Goal: Task Accomplishment & Management: Use online tool/utility

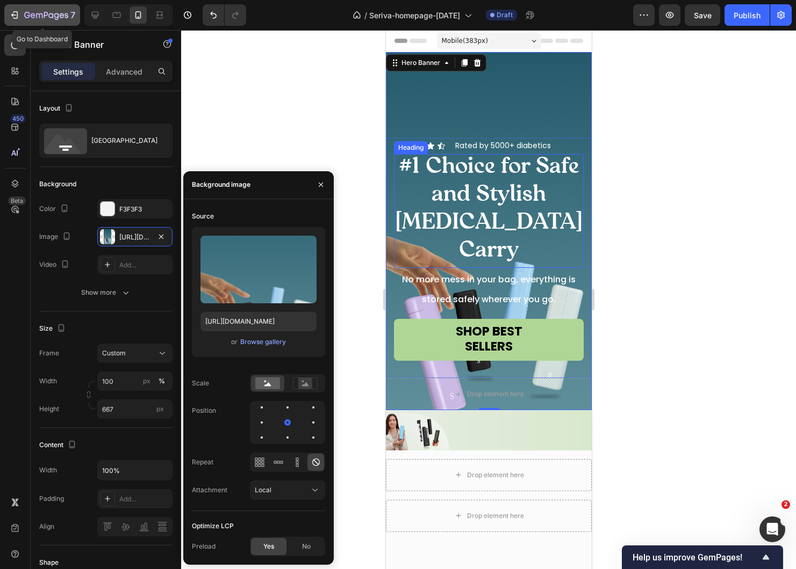
click at [24, 16] on icon "button" at bounding box center [46, 15] width 44 height 9
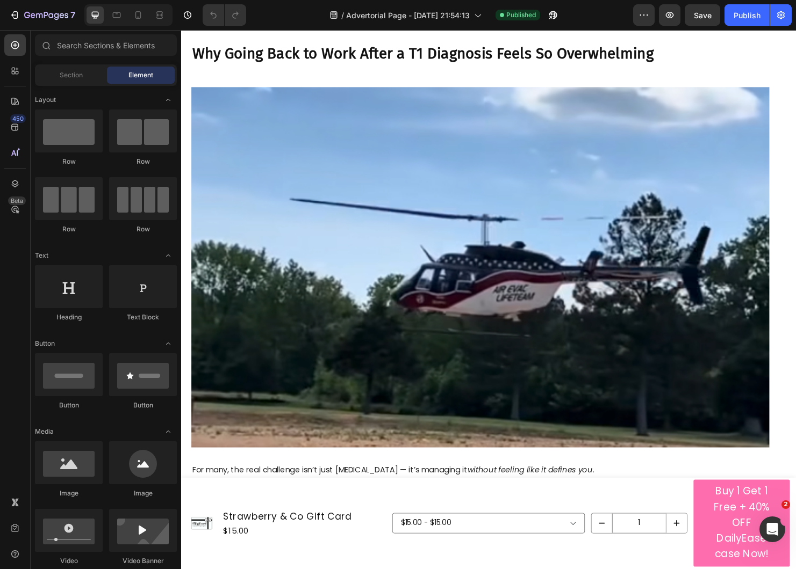
scroll to position [941, 0]
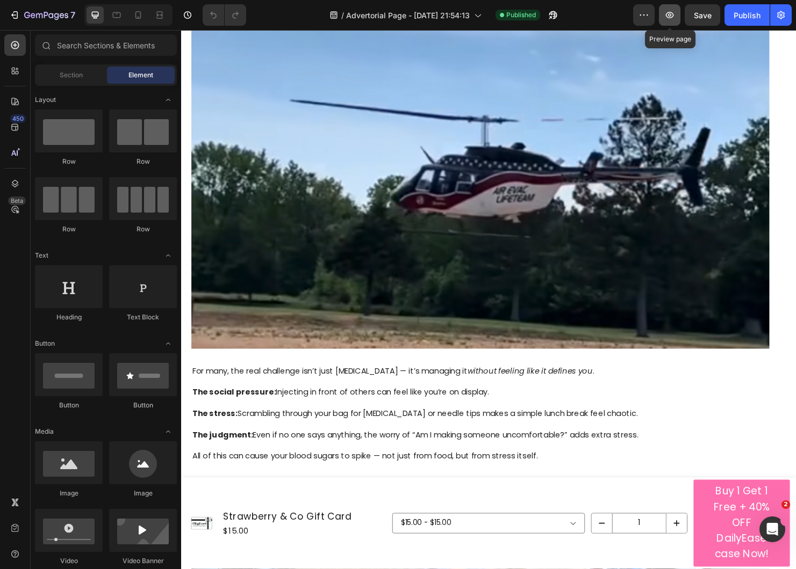
click at [668, 17] on icon "button" at bounding box center [669, 15] width 11 height 11
click at [28, 20] on icon "button" at bounding box center [46, 15] width 44 height 9
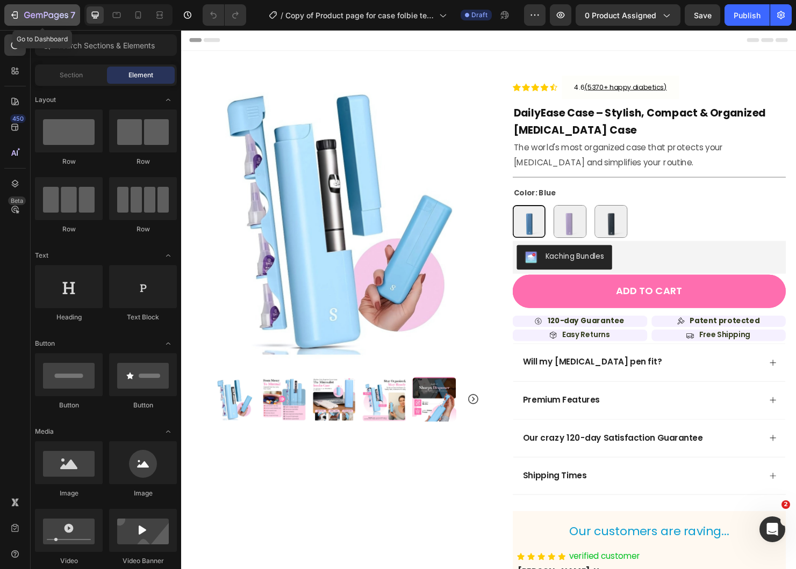
click at [12, 10] on icon "button" at bounding box center [14, 15] width 11 height 11
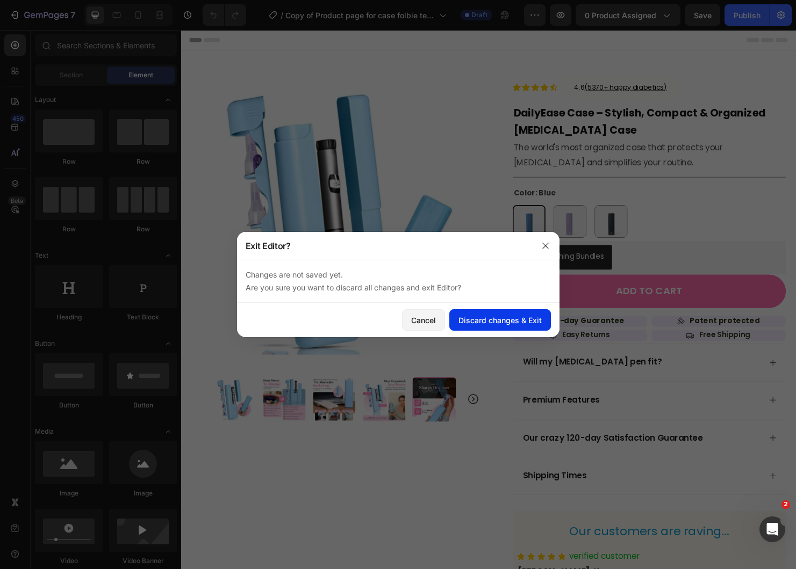
click at [483, 328] on button "Discard changes & Exit" at bounding box center [500, 319] width 102 height 21
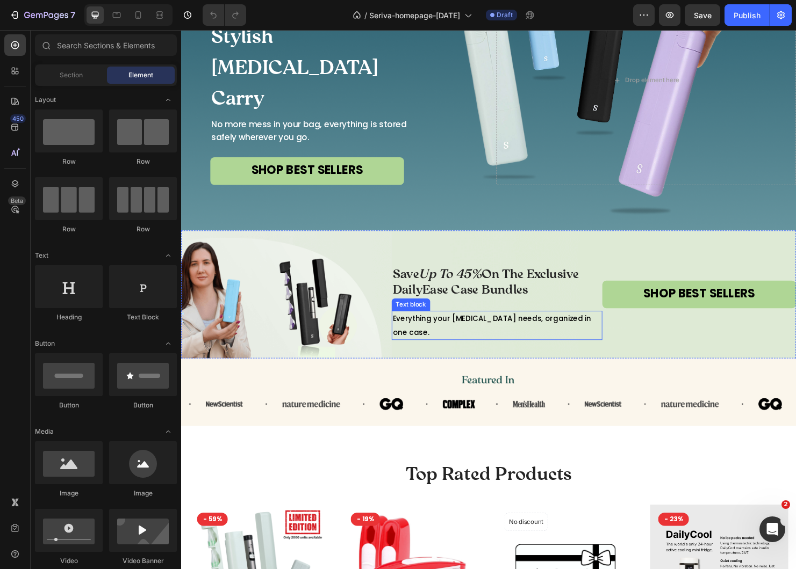
scroll to position [131, 0]
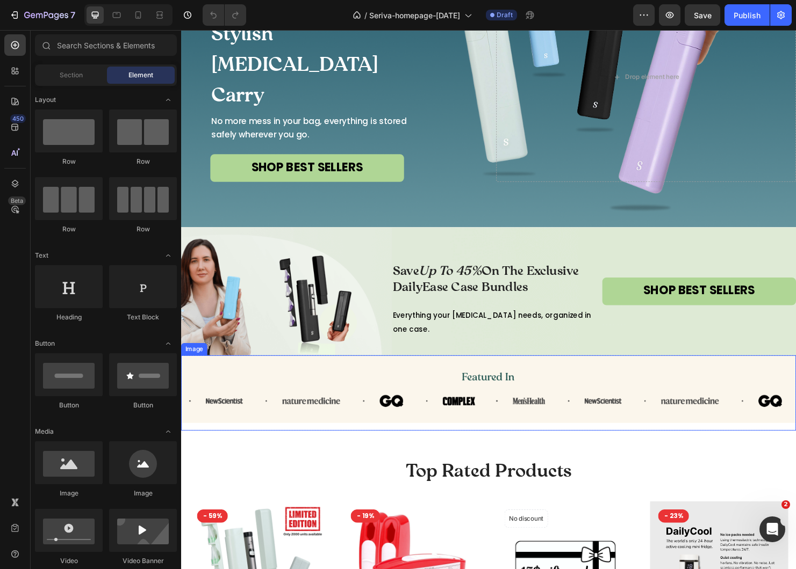
click at [509, 427] on img at bounding box center [503, 407] width 645 height 71
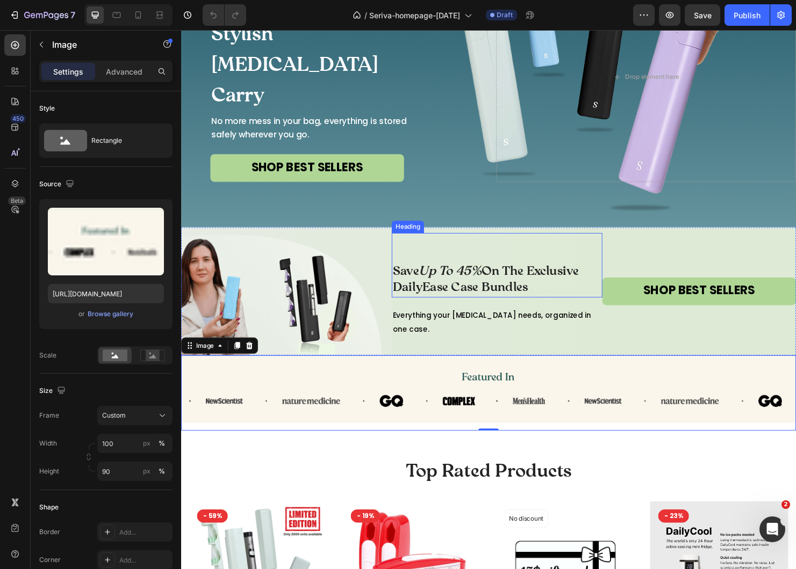
click at [417, 291] on span "Save Up To 45% On The Exclusive DailyEase Case Bundles" at bounding box center [500, 293] width 195 height 32
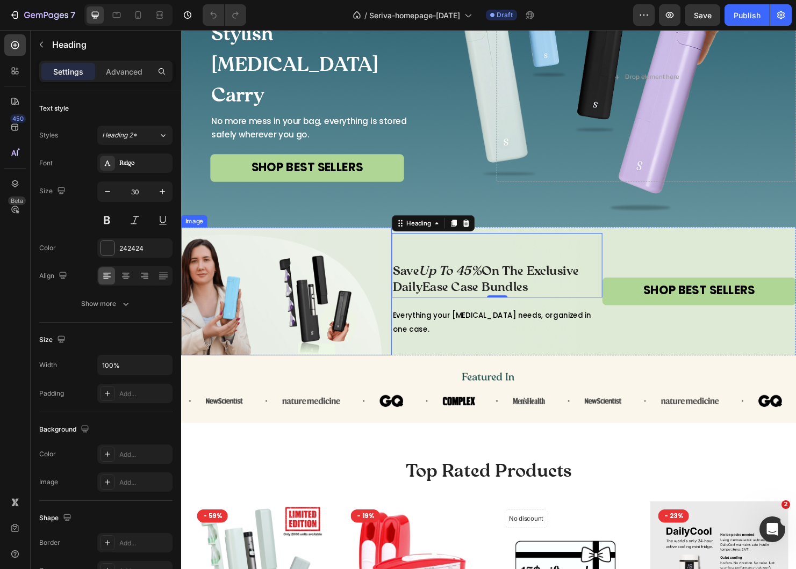
click at [375, 300] on img at bounding box center [291, 304] width 221 height 134
click at [450, 275] on div "Save Up To 45% On The Exclusive DailyEase Case Bundles Heading 0" at bounding box center [512, 277] width 221 height 68
click at [657, 314] on button "SHOP BEST SELLERS" at bounding box center [724, 304] width 203 height 29
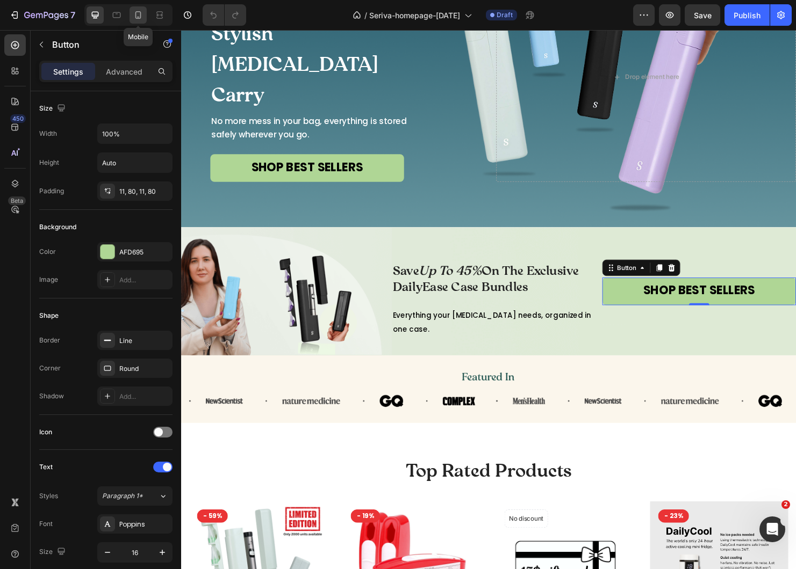
click at [138, 15] on icon at bounding box center [138, 15] width 11 height 11
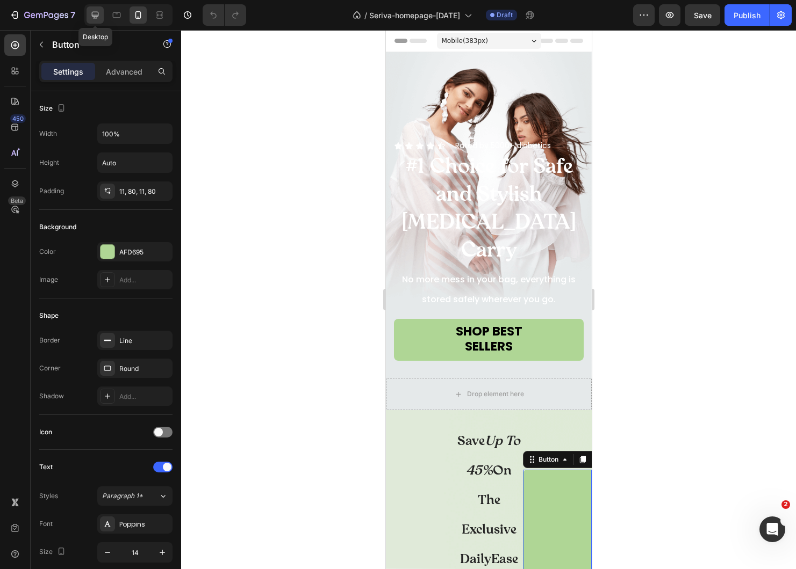
click at [98, 15] on icon at bounding box center [95, 15] width 7 height 7
type input "16"
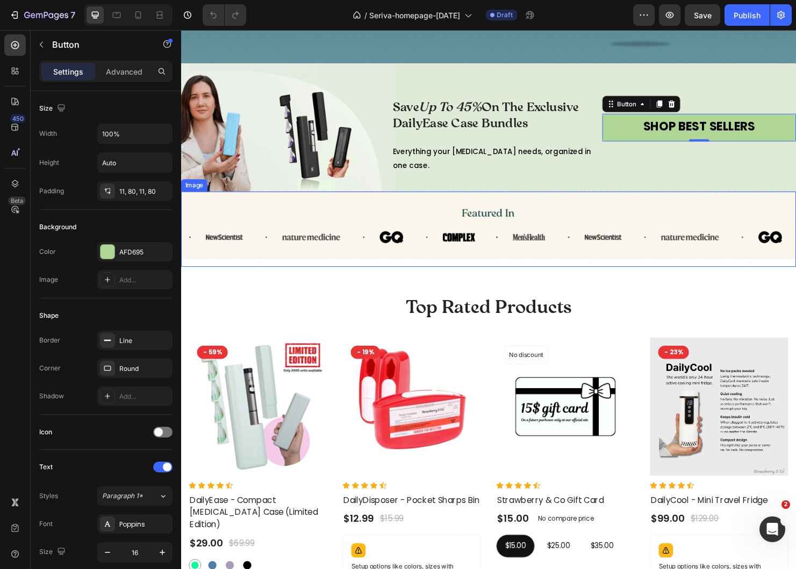
scroll to position [281, 0]
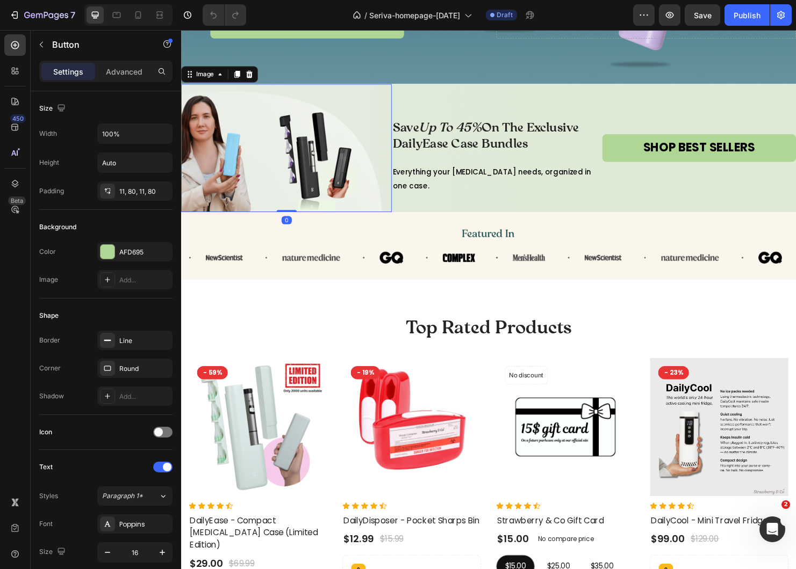
click at [390, 124] on img at bounding box center [291, 154] width 221 height 134
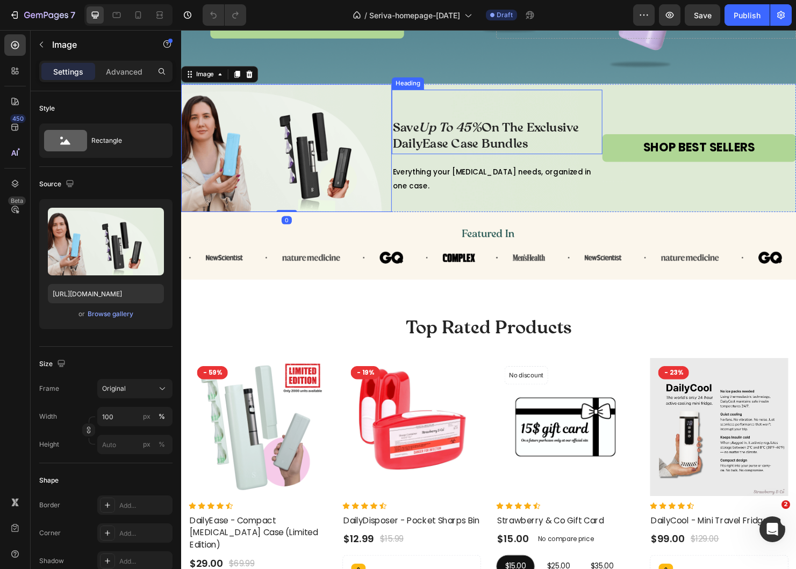
click at [429, 102] on div "Save Up To 45% On The Exclusive DailyEase Case Bundles Heading" at bounding box center [512, 127] width 221 height 68
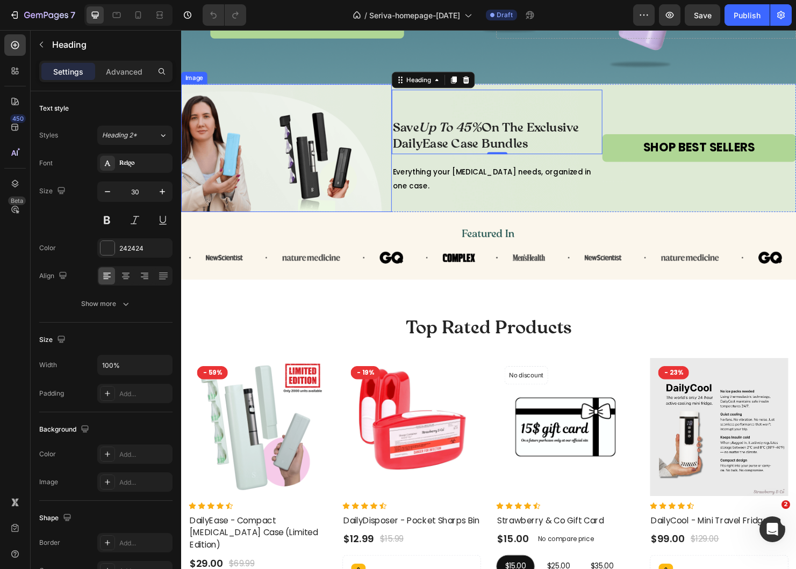
click at [395, 91] on img at bounding box center [291, 154] width 221 height 134
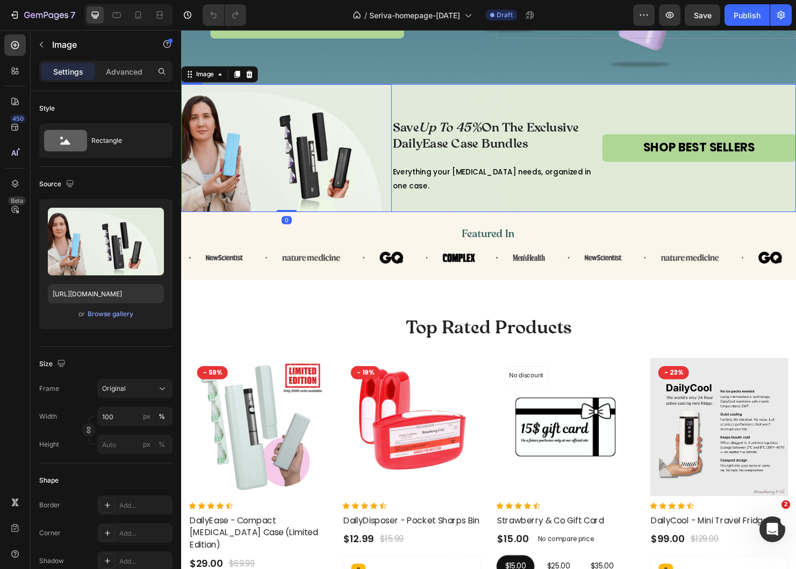
click at [406, 89] on div "Save Up To 45% On The Exclusive DailyEase Case Bundles Heading Everything your …" at bounding box center [512, 154] width 221 height 134
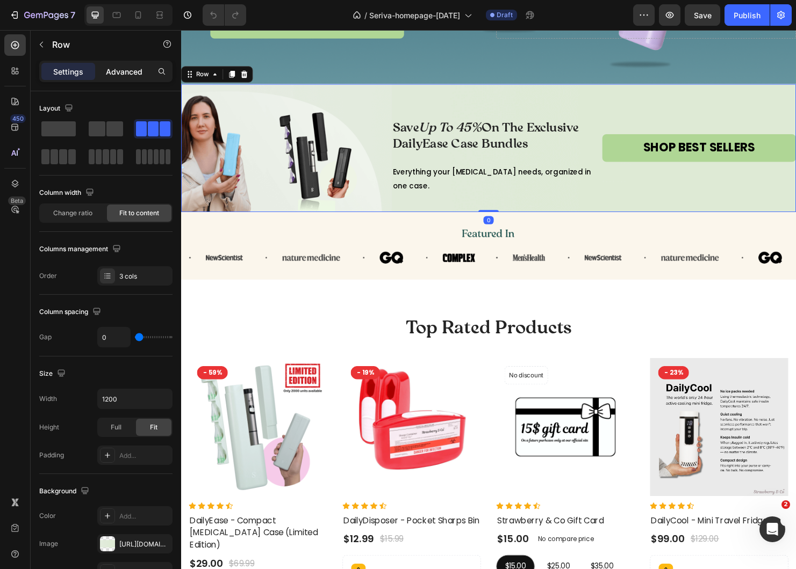
click at [107, 70] on p "Advanced" at bounding box center [124, 71] width 37 height 11
